Goal: Use online tool/utility: Utilize a website feature to perform a specific function

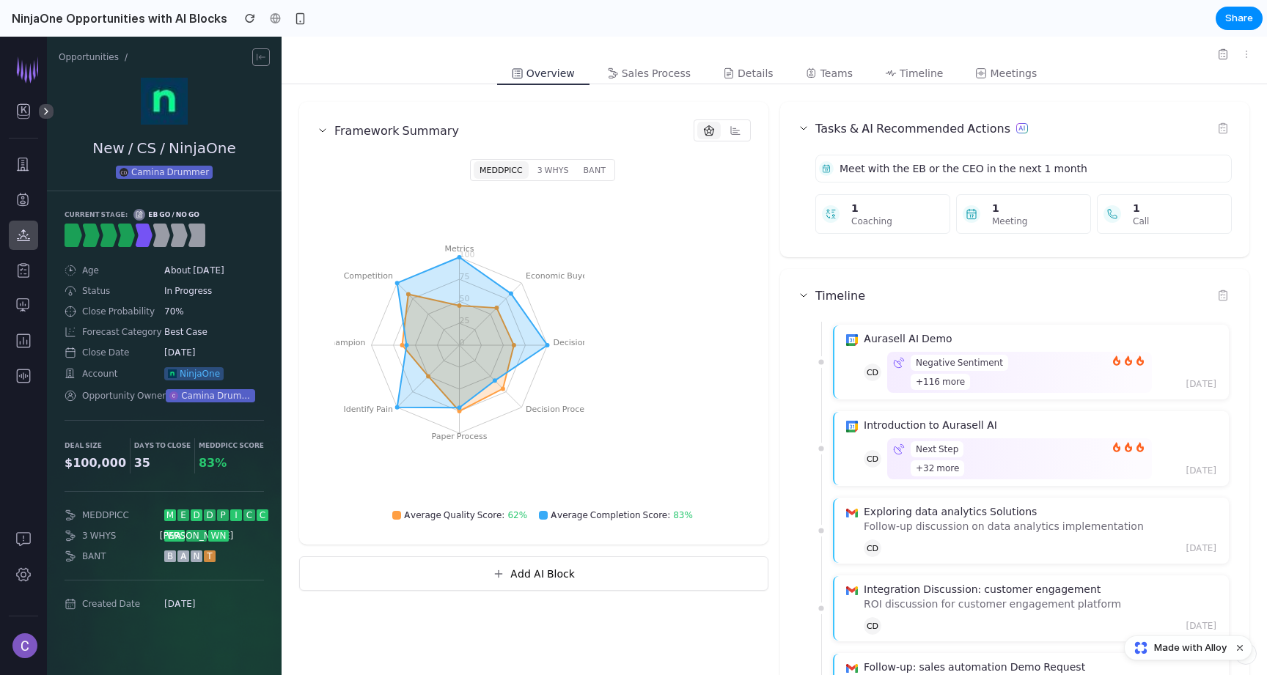
click at [946, 186] on div "Meet with the EB or the CEO in the next 1 month 1 coaching 1 meeting 1 call" at bounding box center [1024, 194] width 417 height 79
click at [576, 584] on button "Add AI Block" at bounding box center [533, 573] width 469 height 33
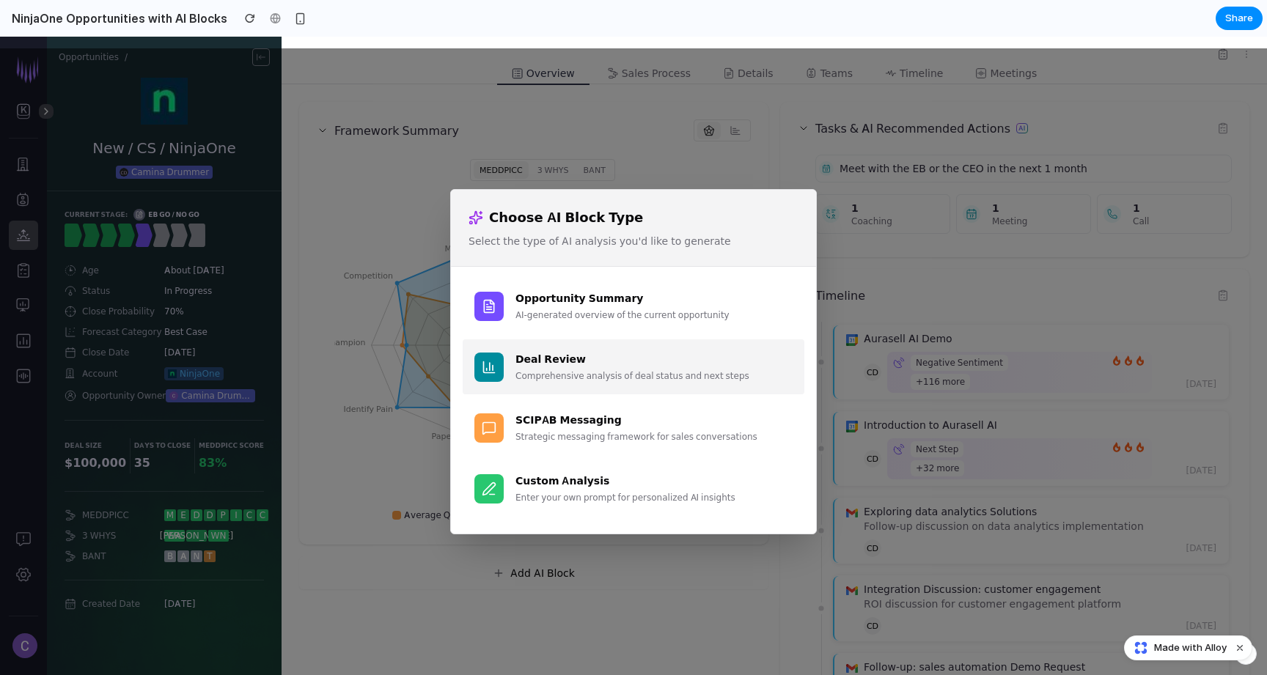
click at [611, 368] on div "Deal Review Comprehensive analysis of deal status and next steps" at bounding box center [654, 367] width 277 height 32
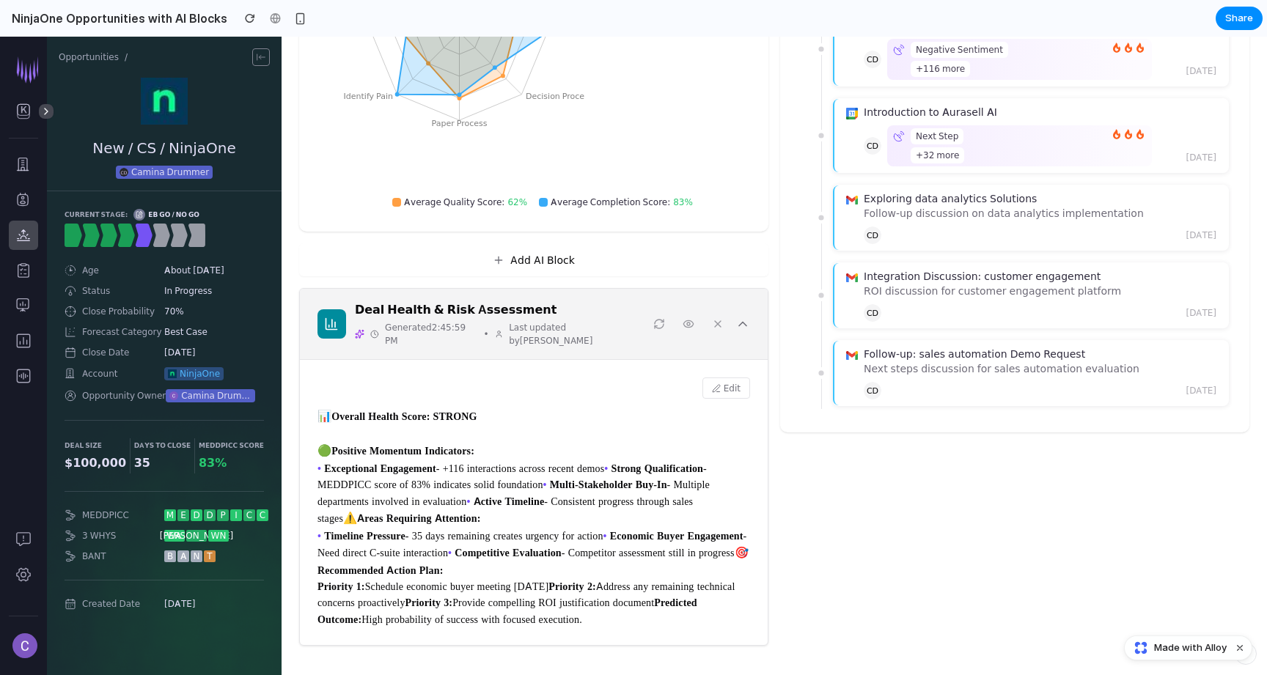
scroll to position [394, 0]
click at [742, 317] on icon at bounding box center [743, 324] width 15 height 15
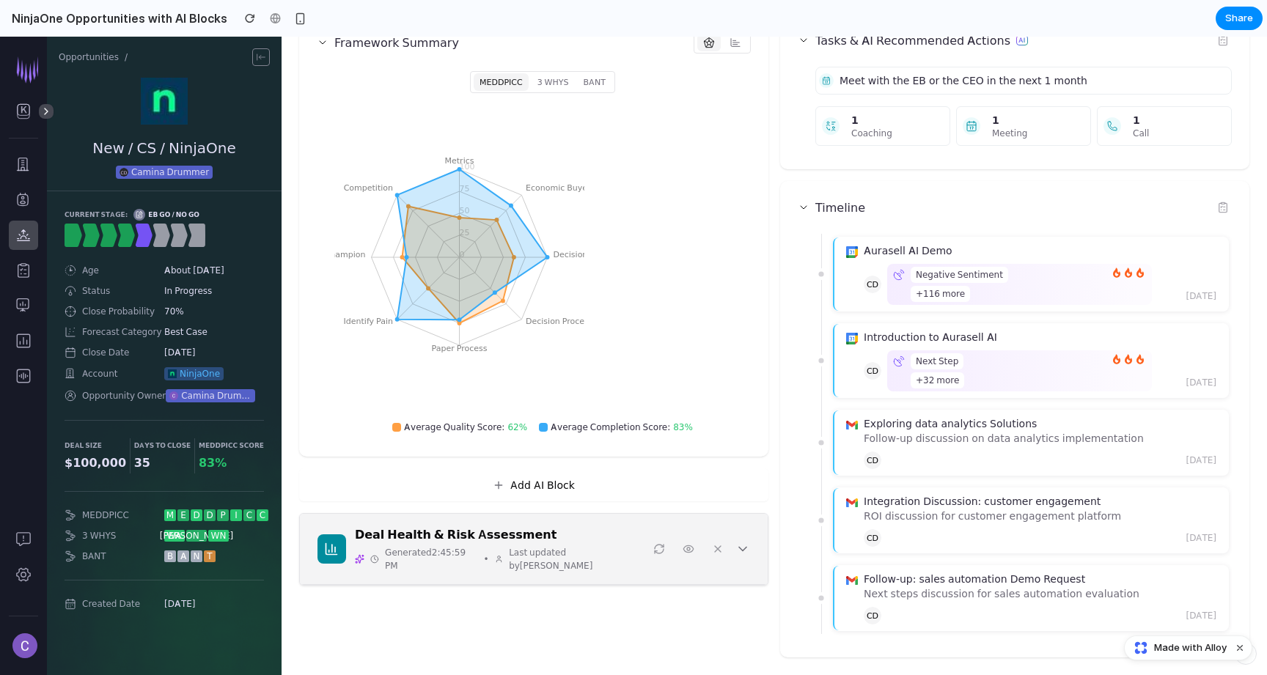
scroll to position [88, 0]
click at [599, 491] on button "Add AI Block" at bounding box center [533, 485] width 469 height 33
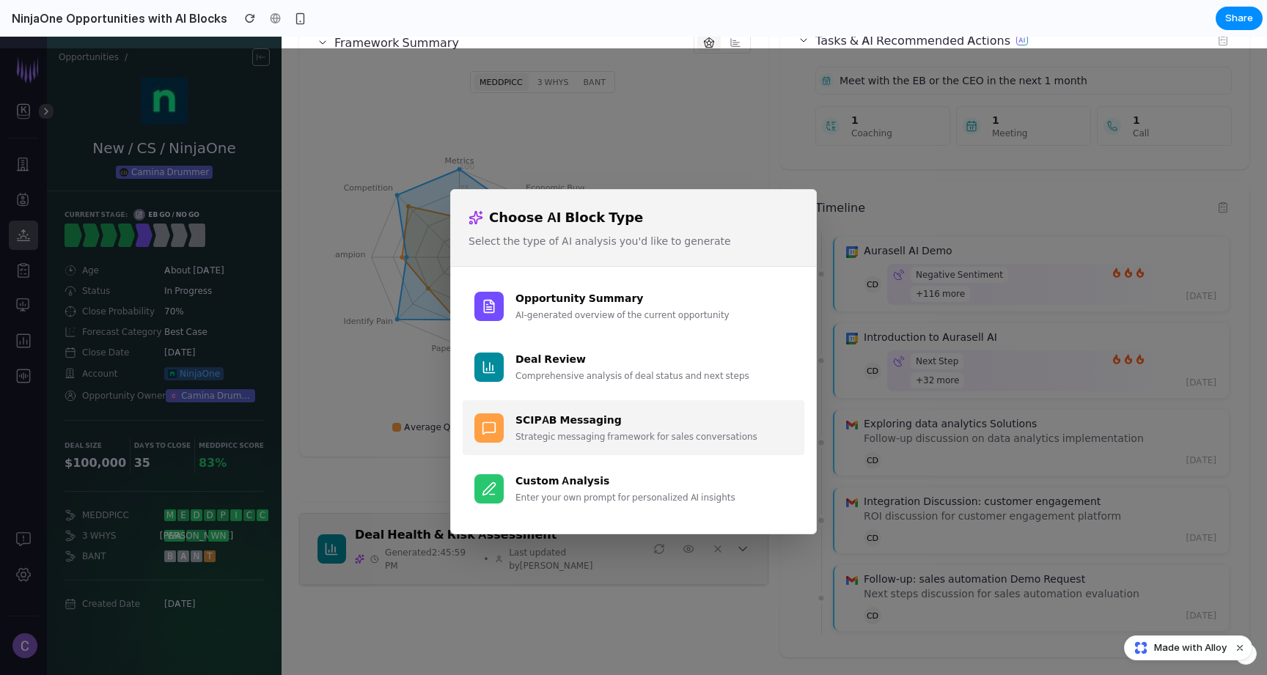
click at [634, 429] on div "SCIPAB Messaging Strategic messaging framework for sales conversations" at bounding box center [654, 428] width 277 height 32
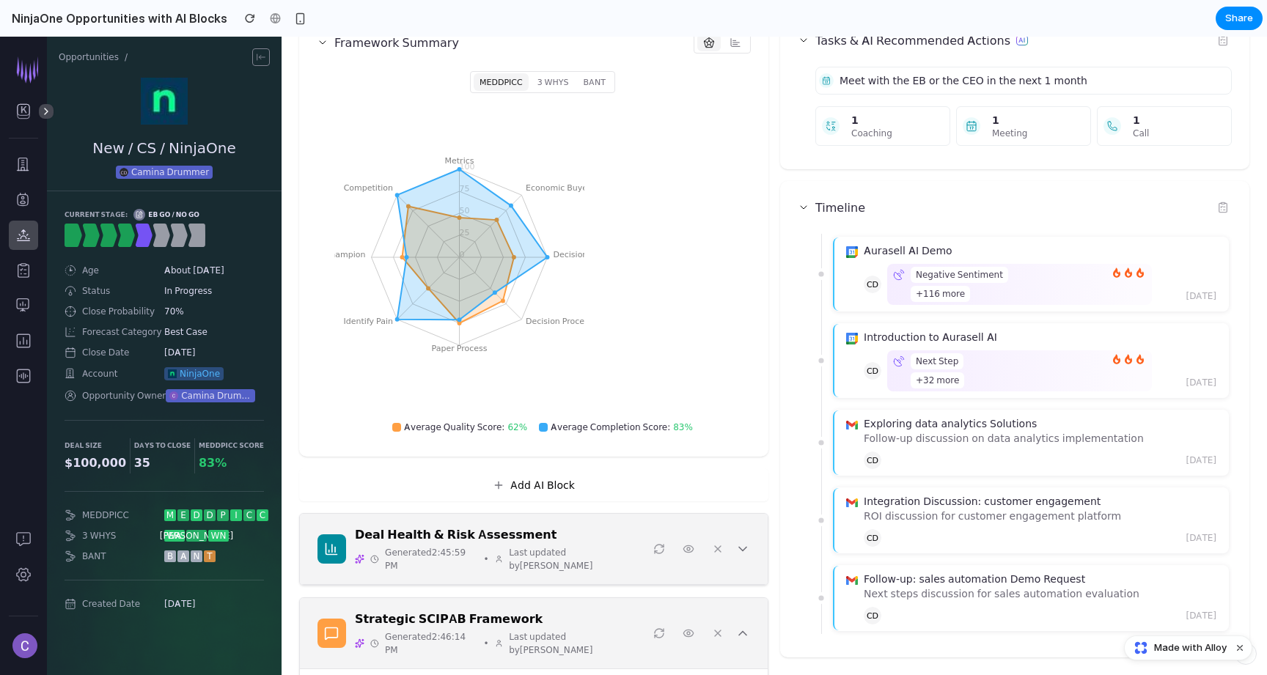
click at [619, 559] on p "Generated 2:45:59 PM • Last updated by [PERSON_NAME]" at bounding box center [508, 559] width 277 height 26
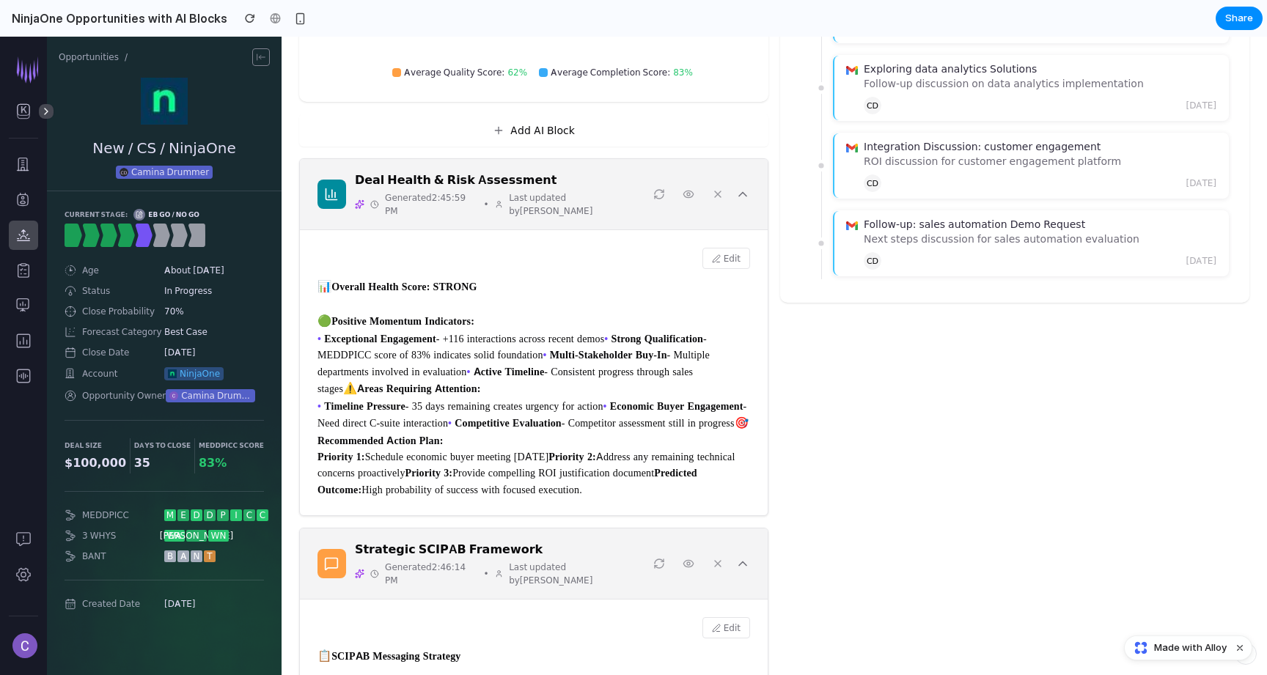
scroll to position [446, 0]
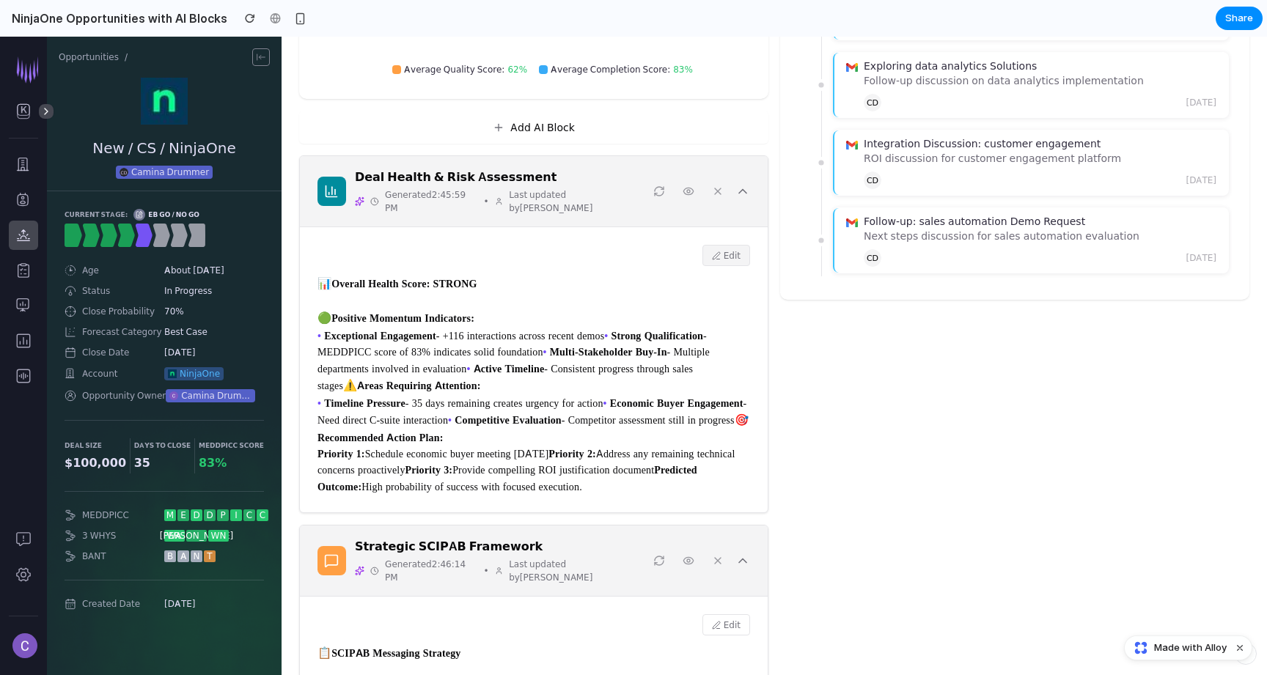
click at [731, 250] on button "Edit" at bounding box center [727, 255] width 48 height 21
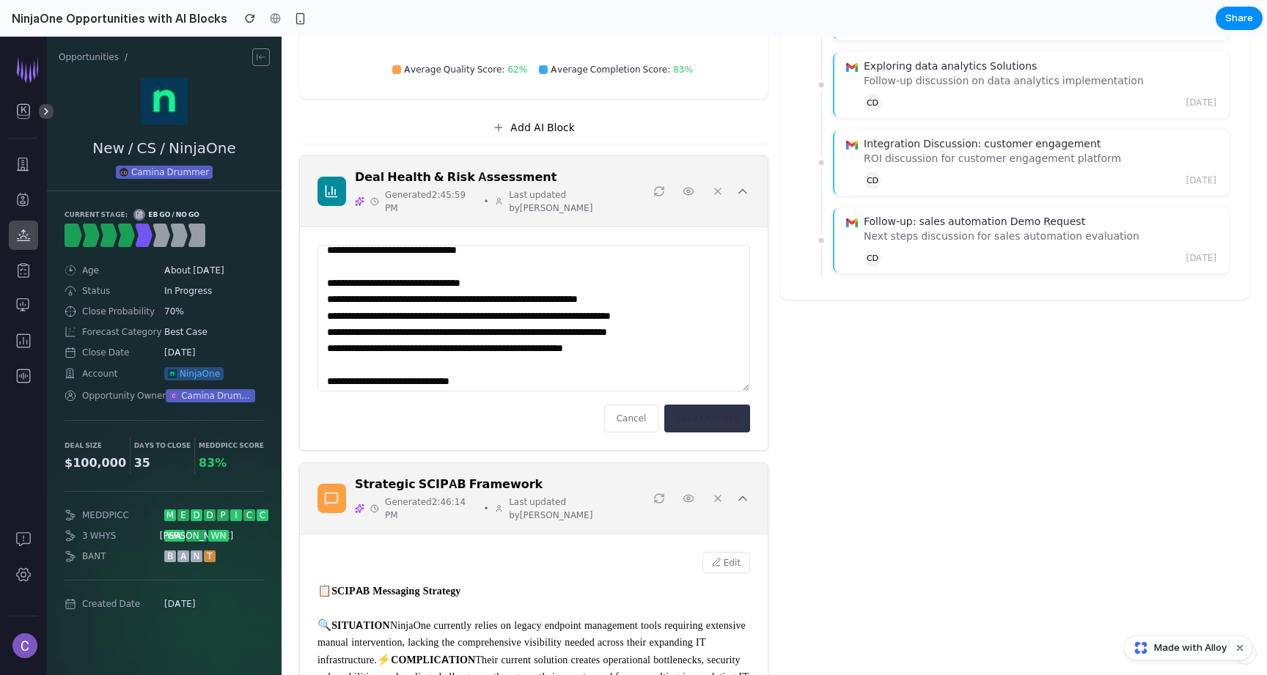
scroll to position [0, 0]
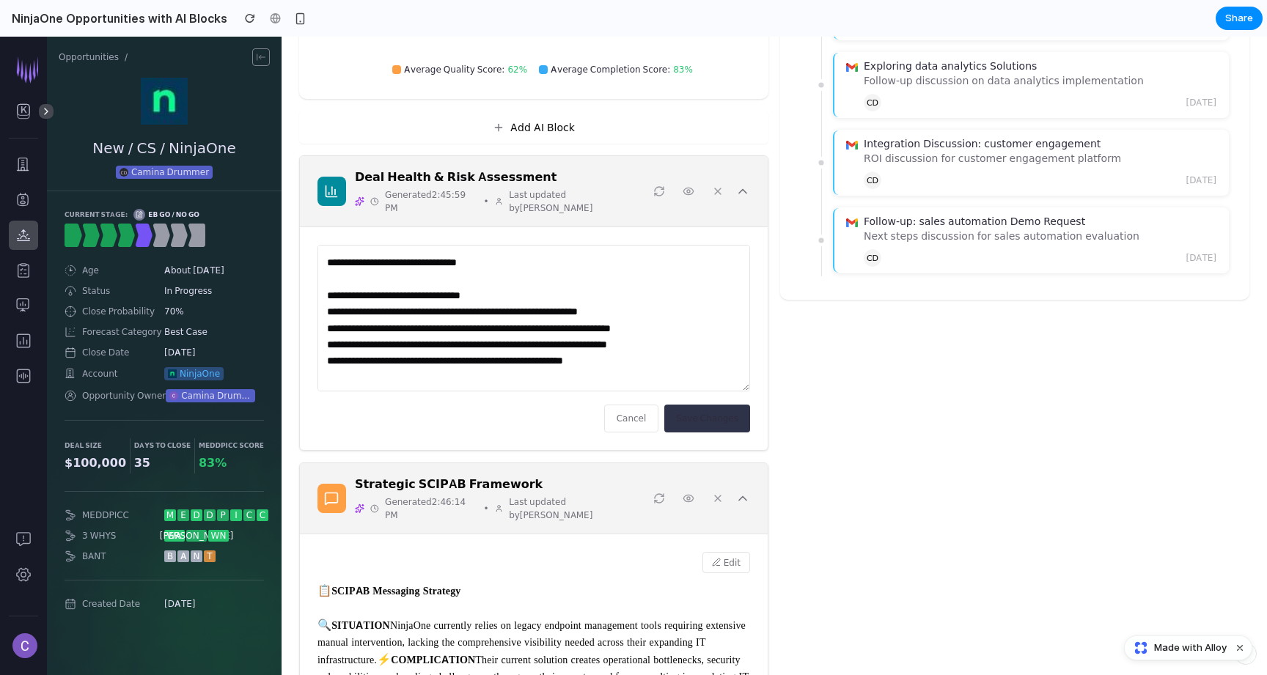
click at [626, 409] on button "Cancel" at bounding box center [631, 418] width 55 height 27
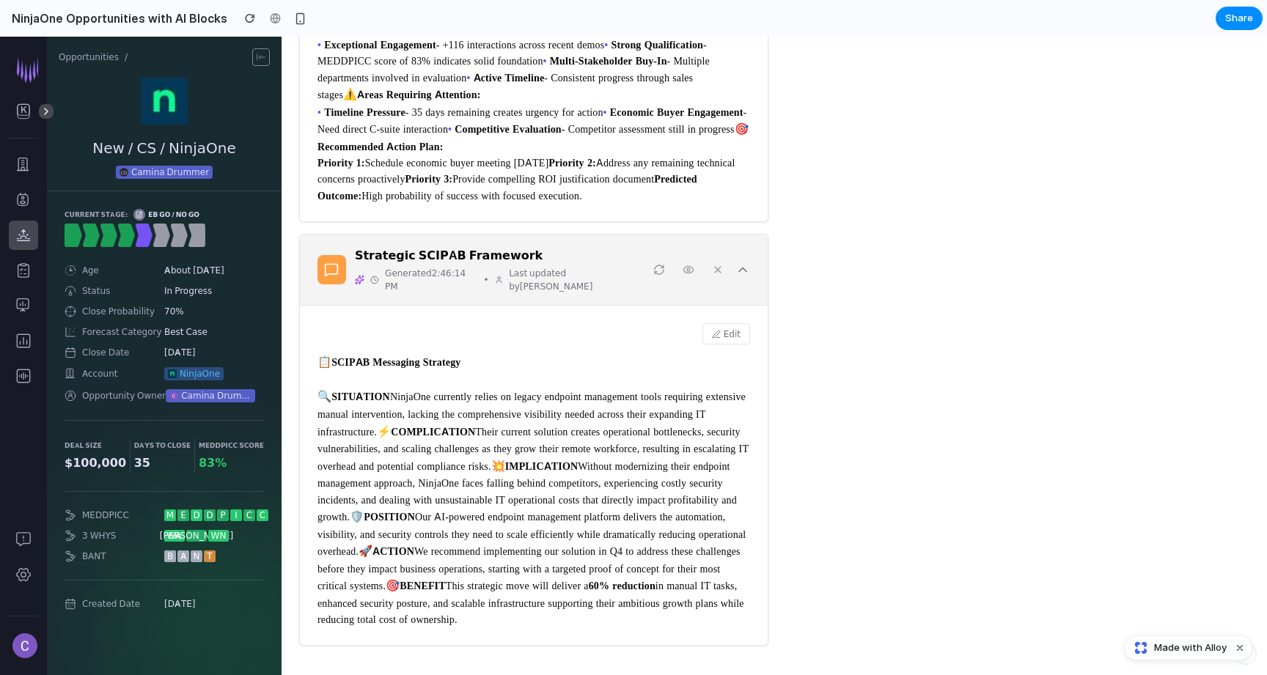
scroll to position [766, 0]
click at [709, 345] on button "Edit" at bounding box center [727, 333] width 48 height 21
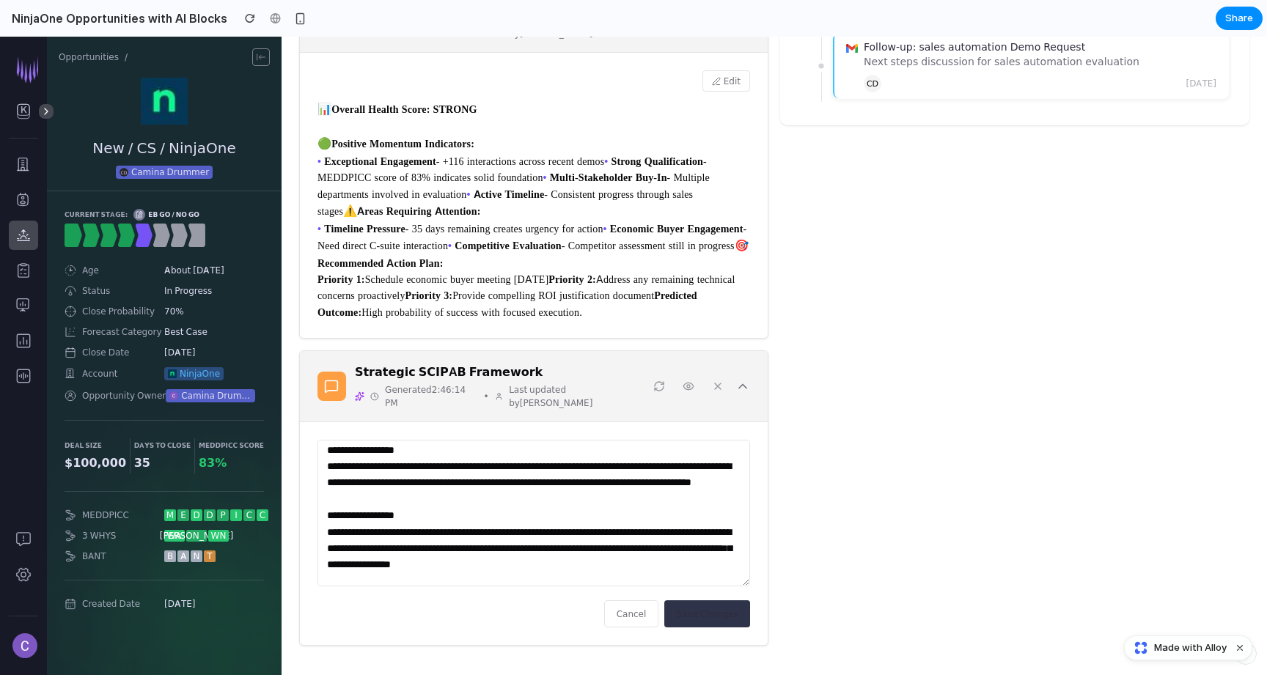
scroll to position [110, 0]
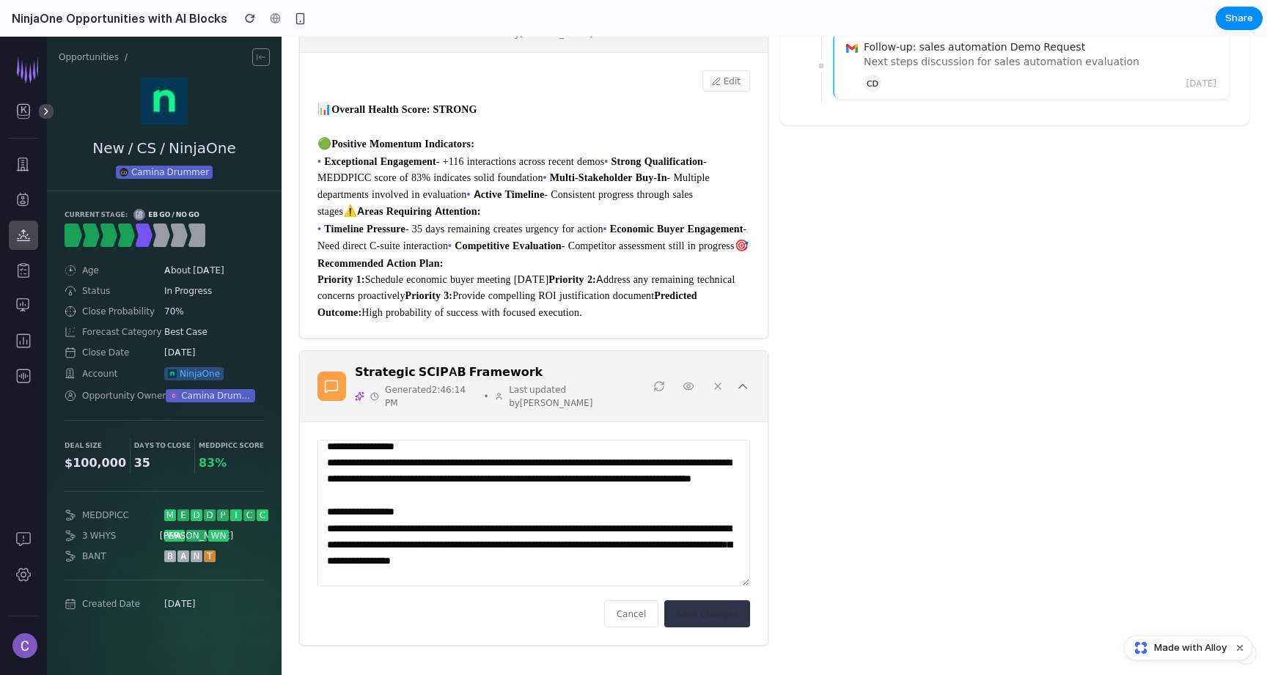
click at [887, 515] on div "Tasks & AI Recommended Actions Meet with the EB or the CEO in the next 1 month …" at bounding box center [1014, 69] width 469 height 1176
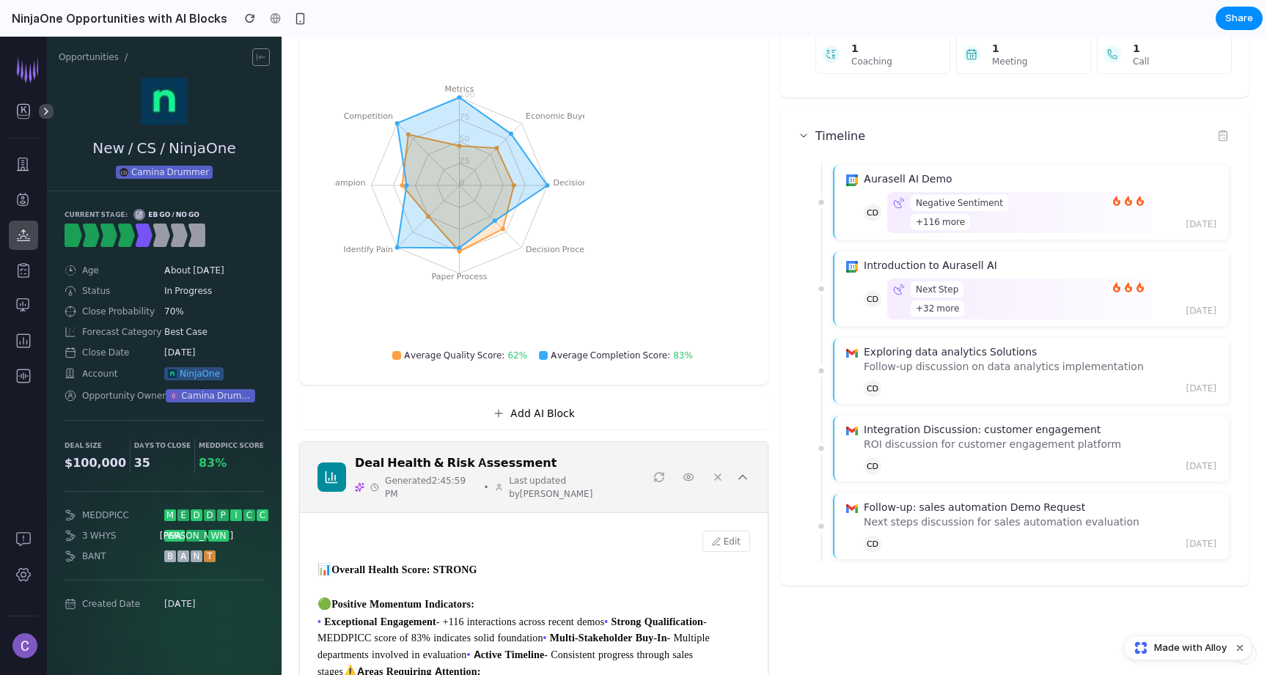
scroll to position [172, 0]
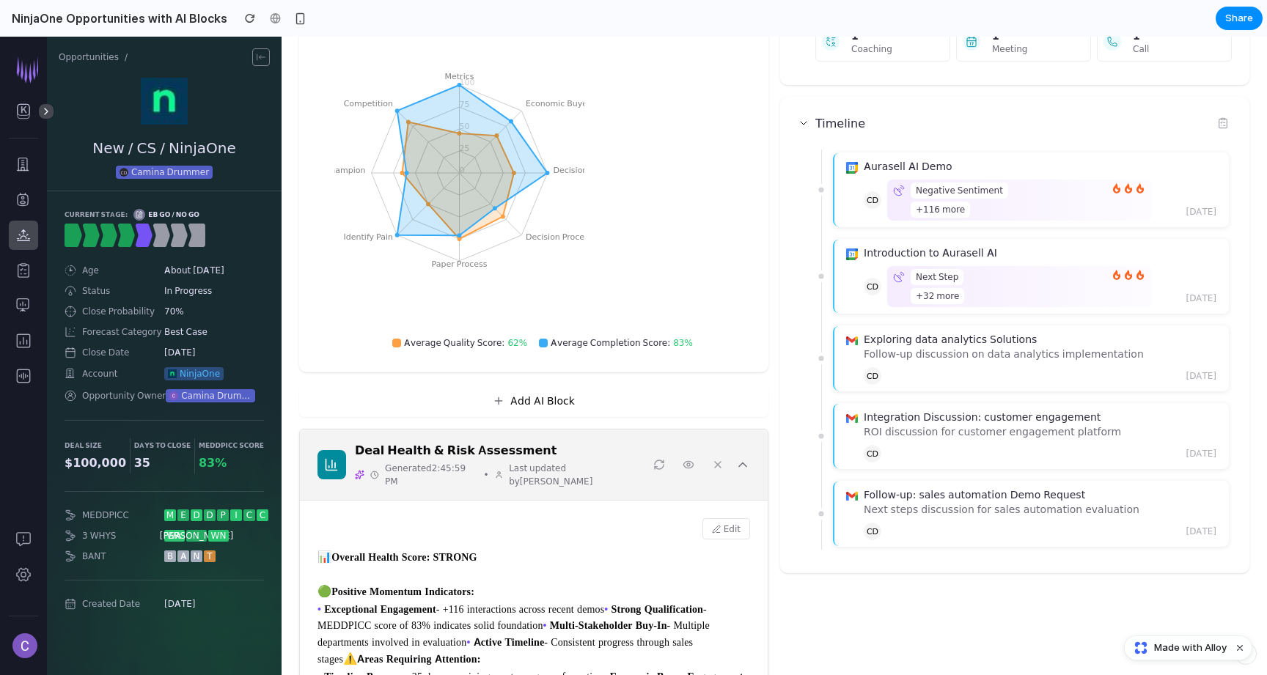
click at [747, 460] on icon at bounding box center [743, 465] width 15 height 15
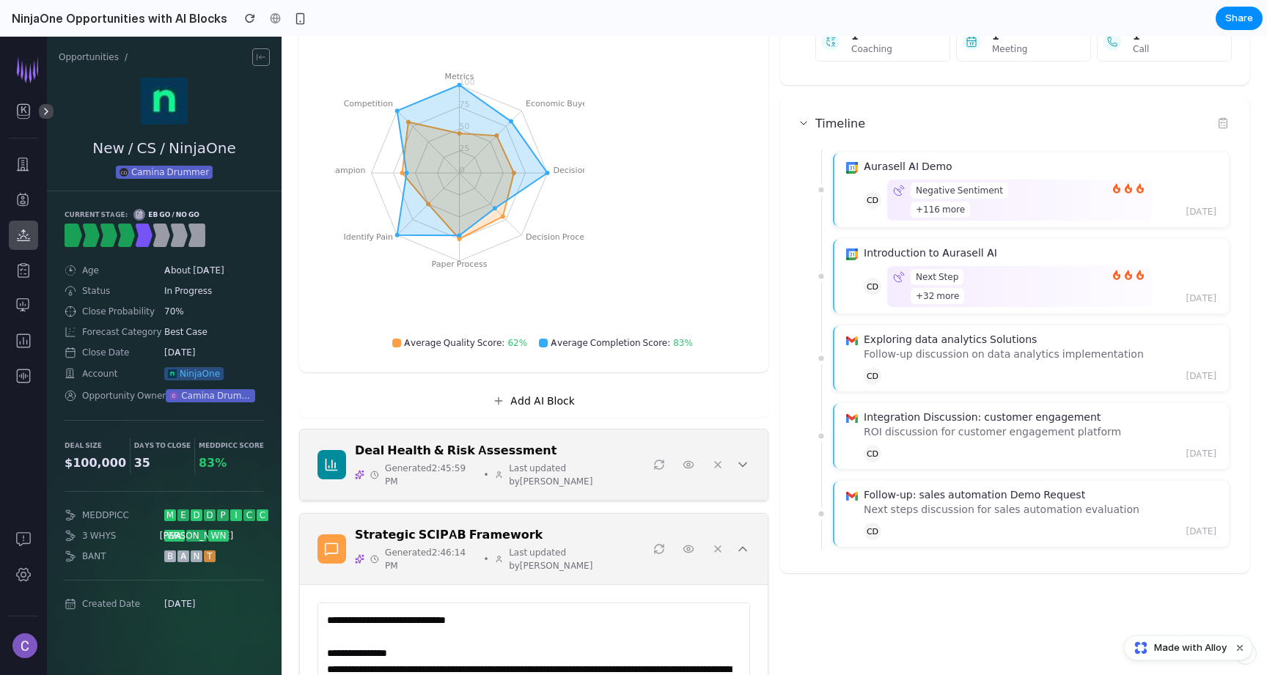
click at [739, 542] on icon at bounding box center [743, 549] width 15 height 15
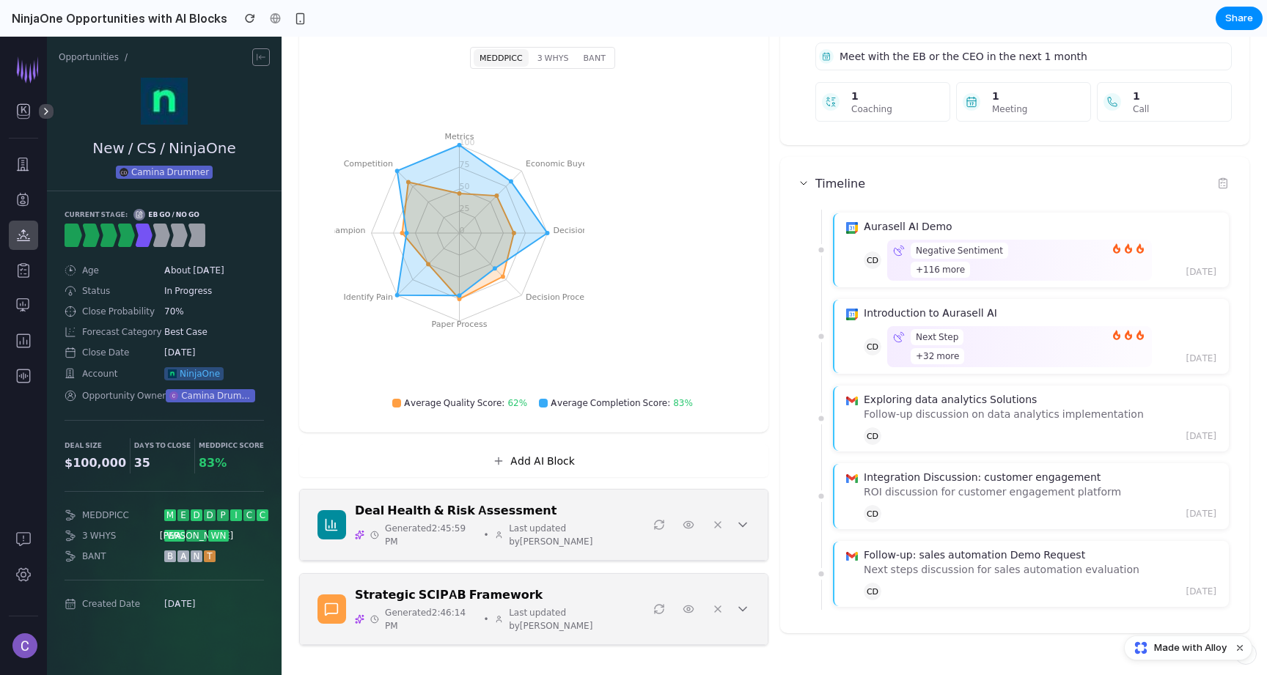
scroll to position [88, 0]
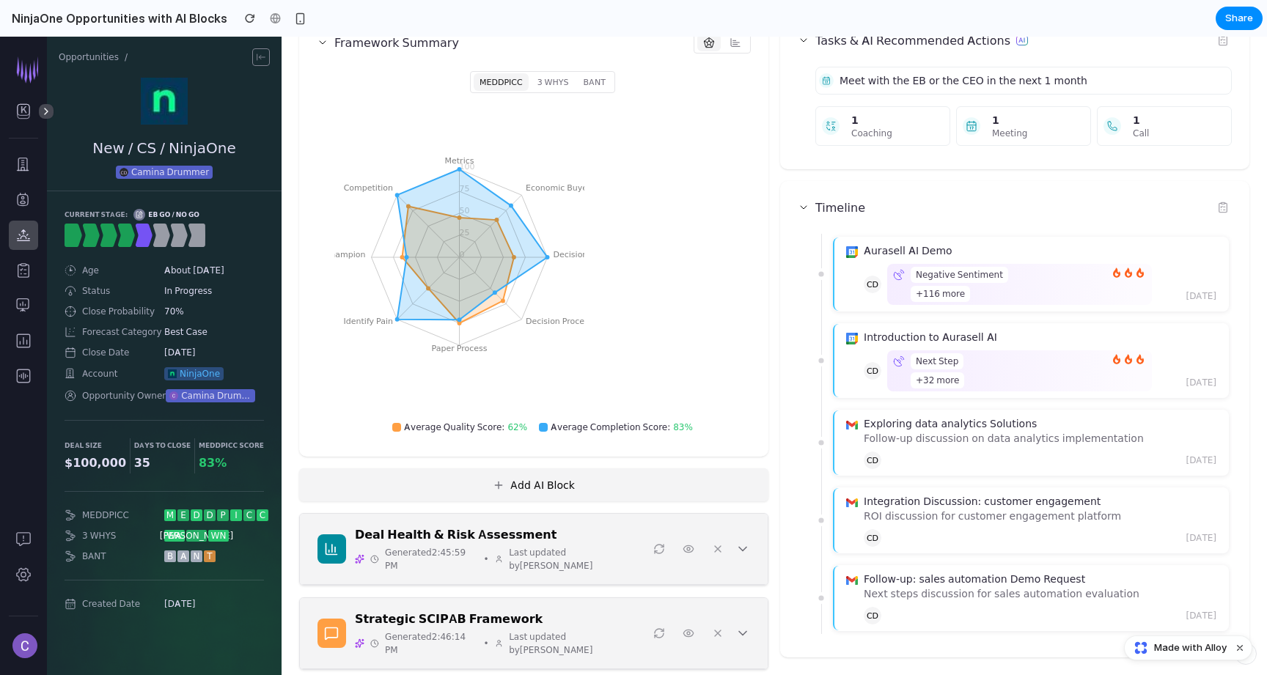
click at [590, 485] on button "Add AI Block" at bounding box center [533, 485] width 469 height 33
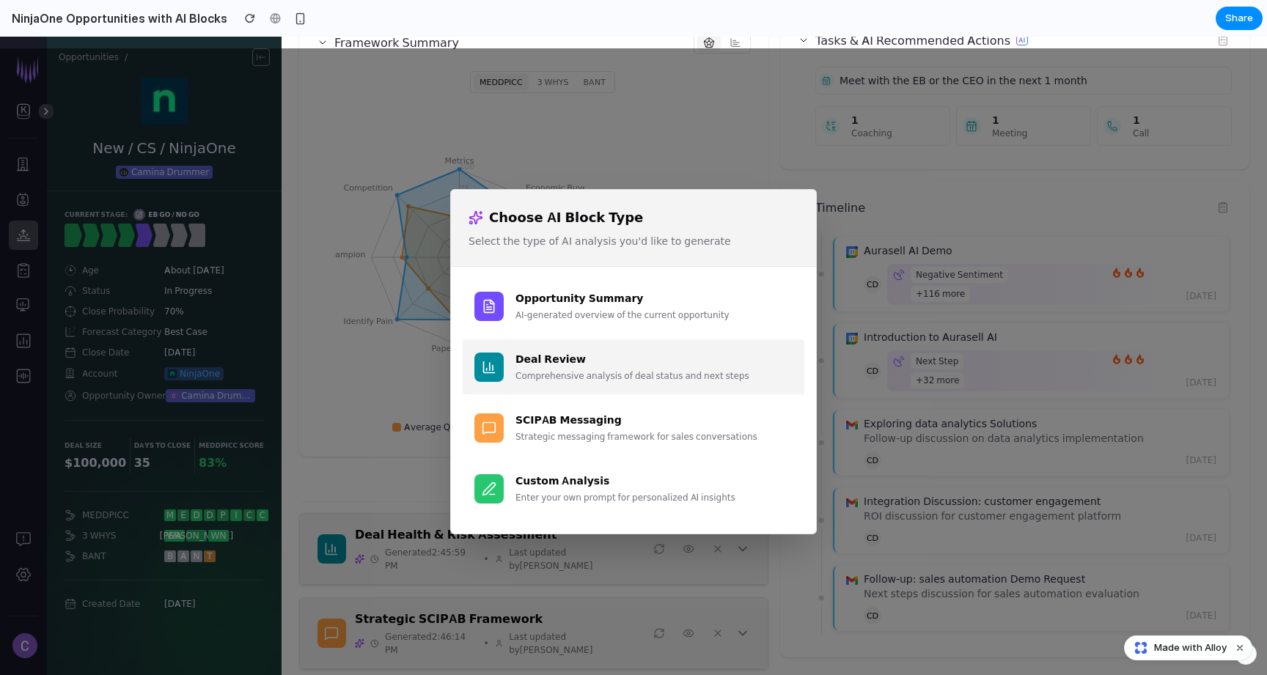
click at [570, 382] on div "Comprehensive analysis of deal status and next steps" at bounding box center [654, 376] width 277 height 13
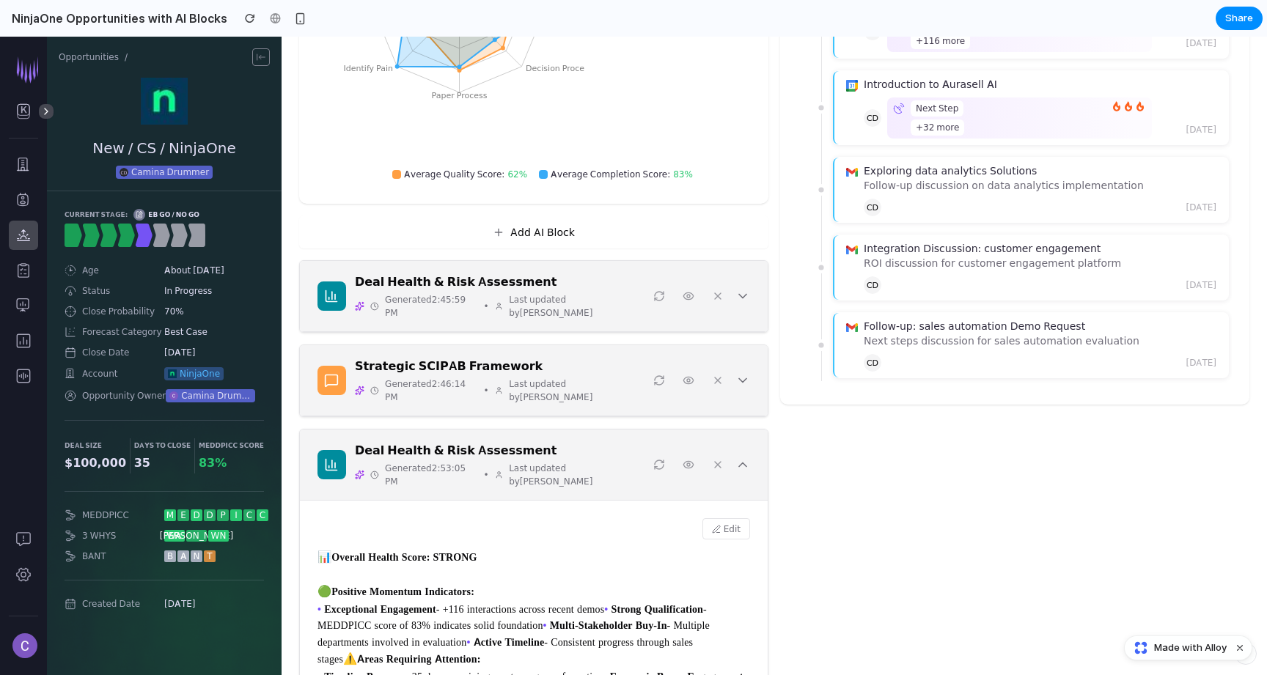
scroll to position [345, 0]
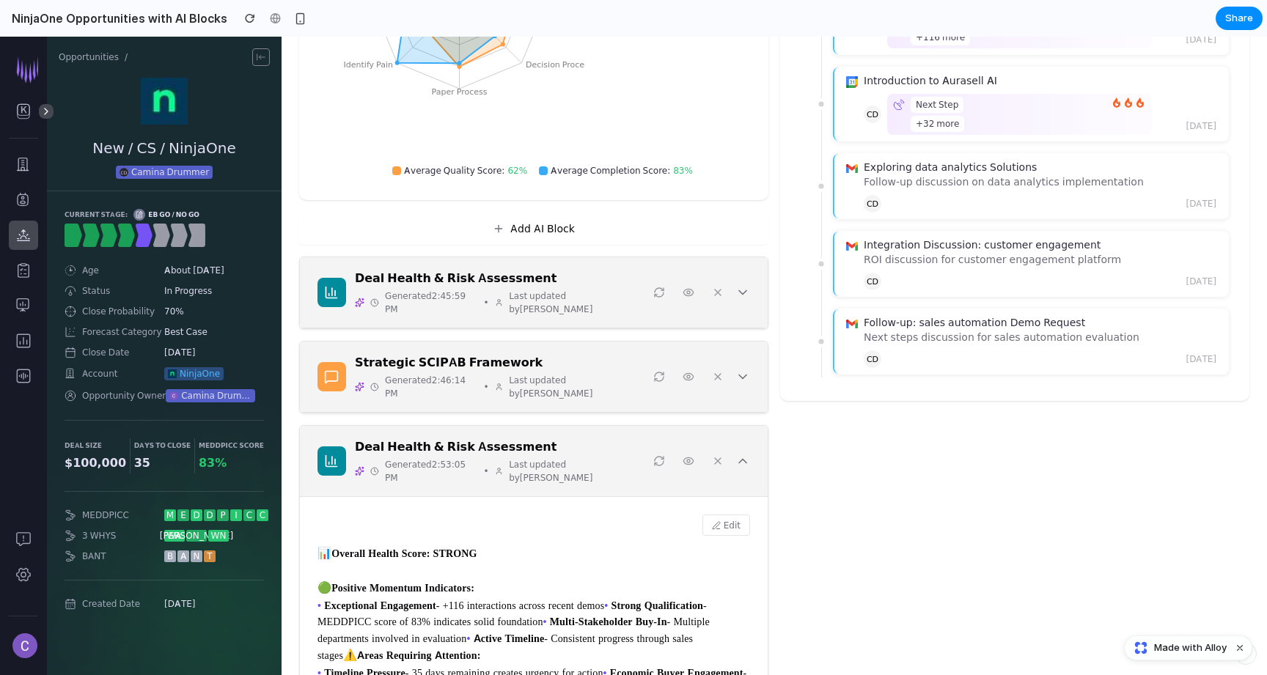
click at [530, 309] on div "Deal Health & Risk Assessment Generated 2:45:59 PM • Last updated by [PERSON_NA…" at bounding box center [534, 292] width 468 height 71
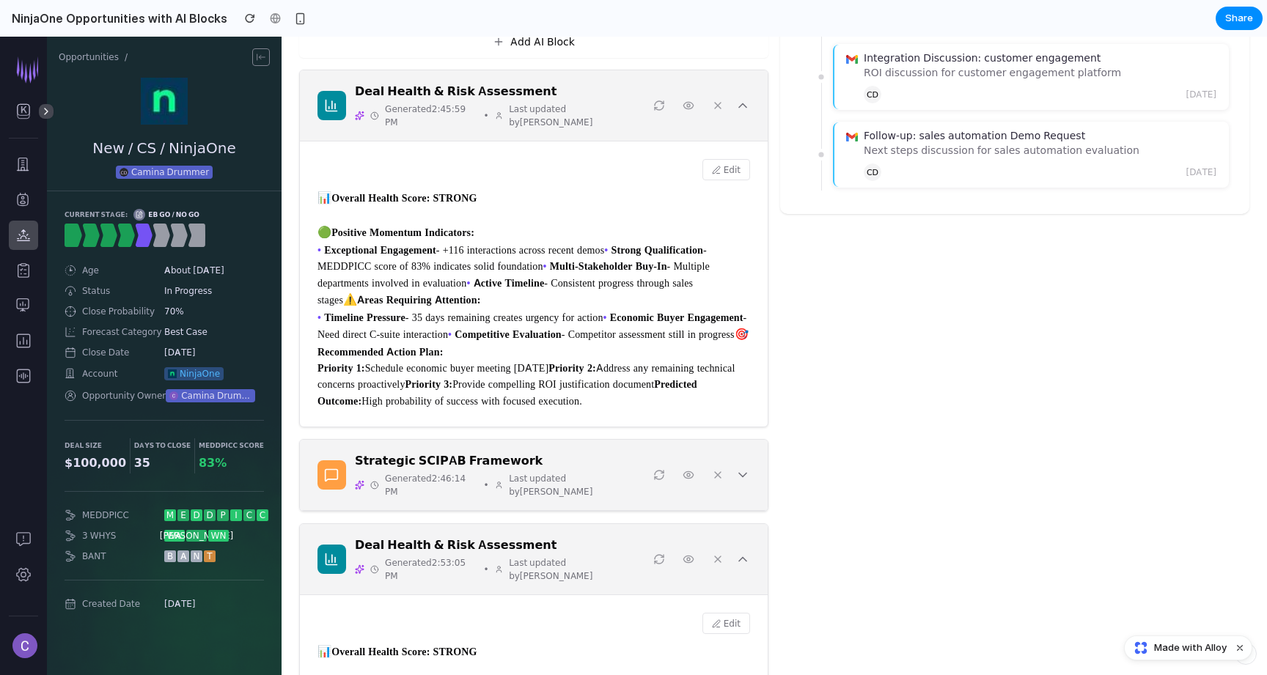
scroll to position [510, 0]
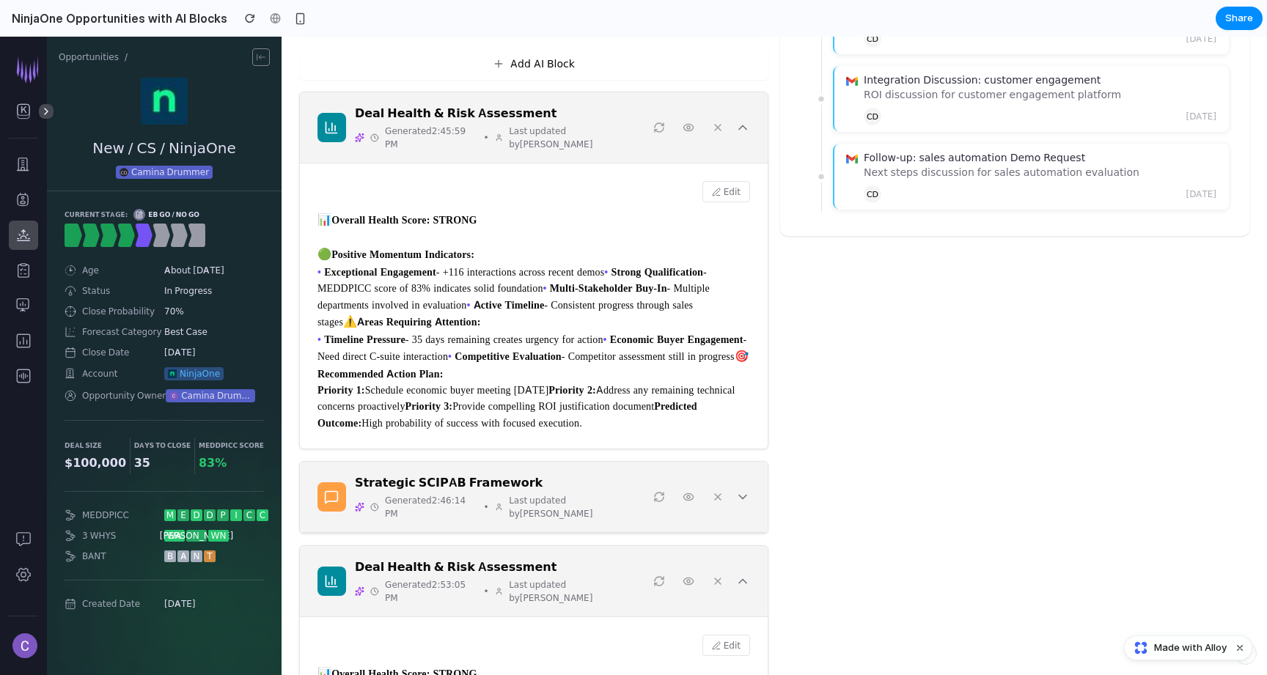
click at [745, 121] on icon at bounding box center [743, 127] width 15 height 15
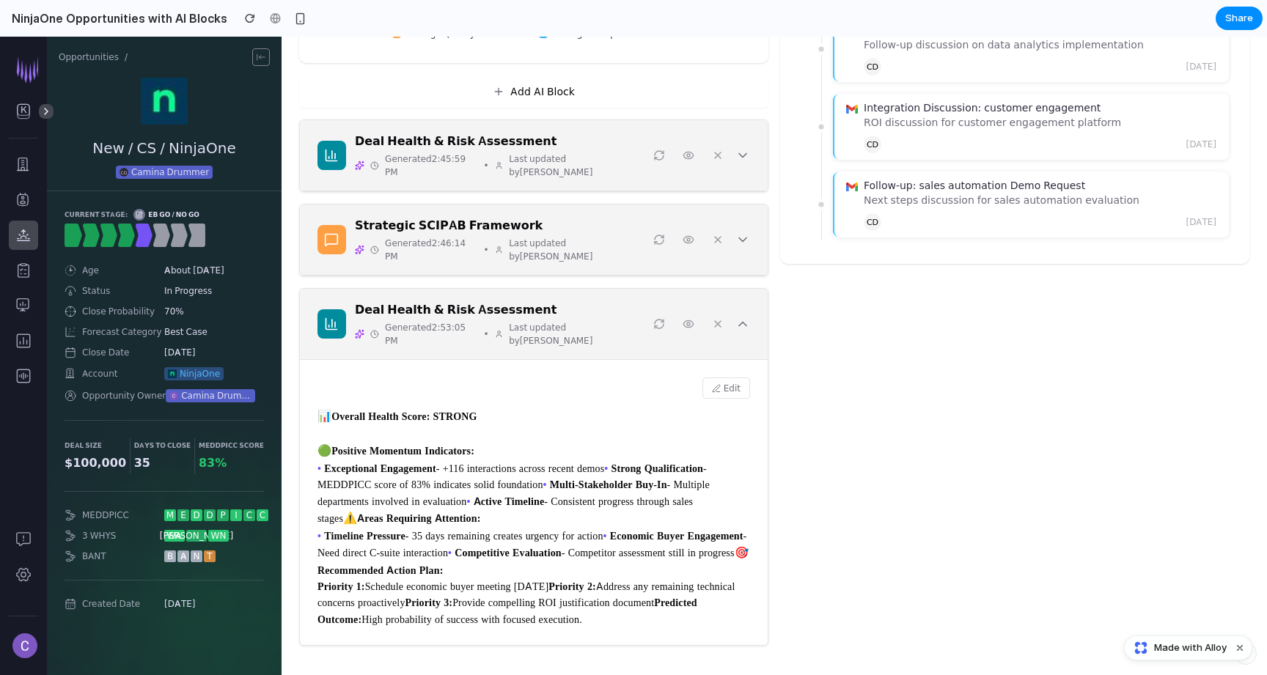
click at [739, 317] on icon at bounding box center [743, 324] width 15 height 15
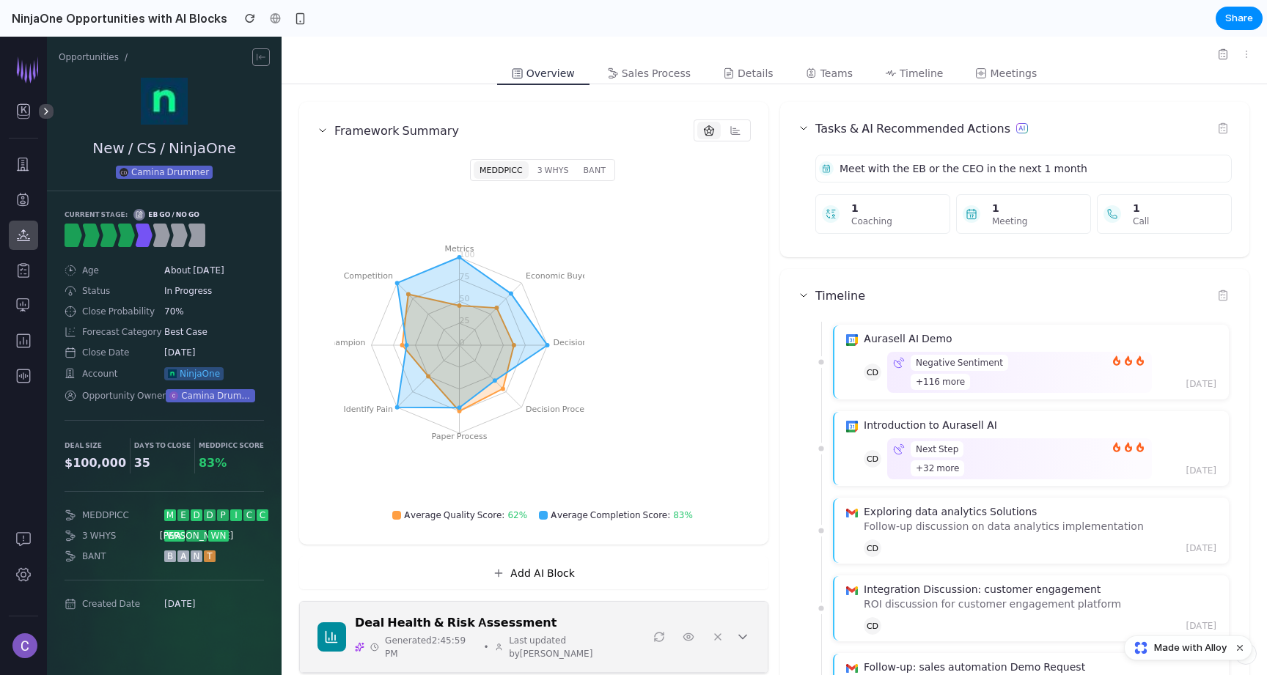
scroll to position [0, 0]
